Goal: Transaction & Acquisition: Purchase product/service

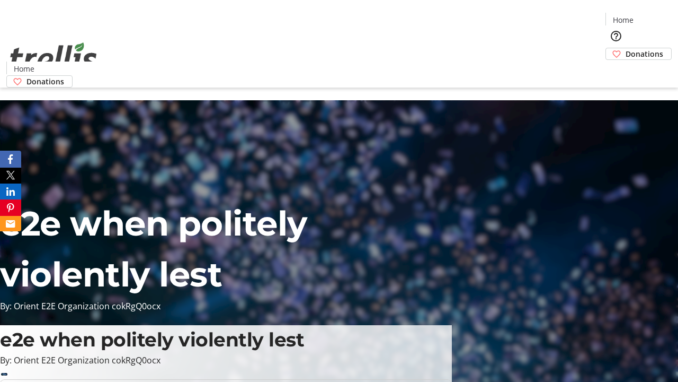
click at [626, 48] on span "Donations" at bounding box center [645, 53] width 38 height 11
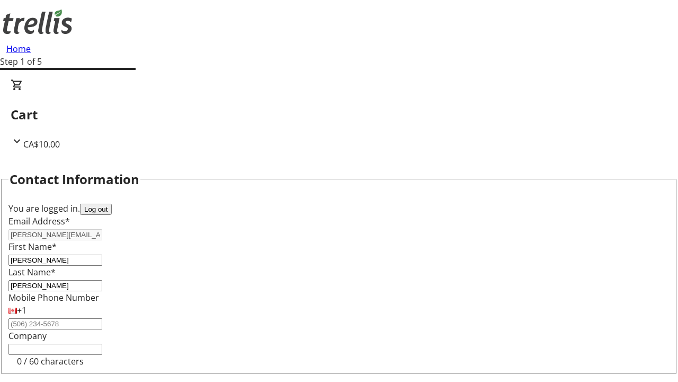
select select "CA"
type input "[STREET_ADDRESS][PERSON_NAME]"
type input "Kelowna"
